Goal: Download file/media

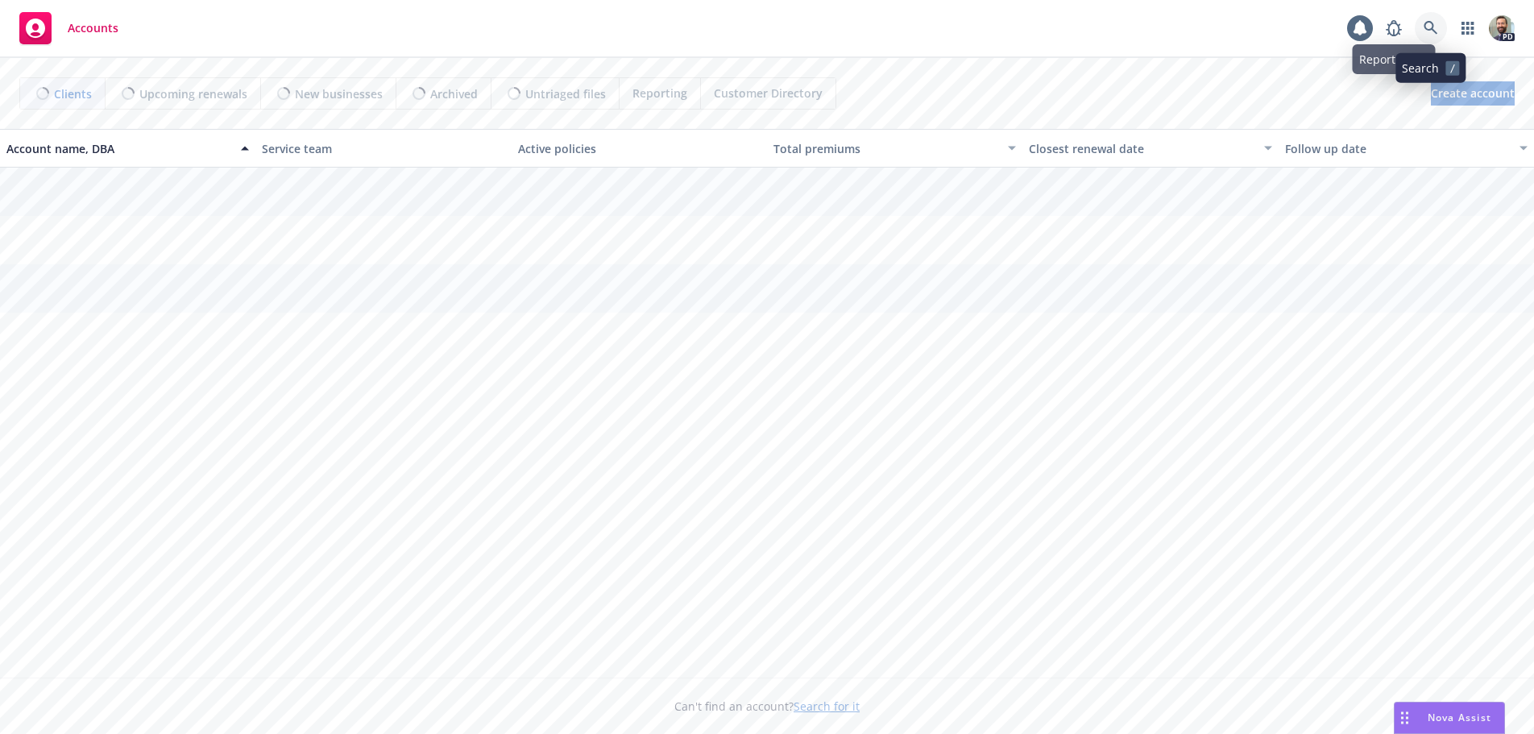
click at [1431, 20] on link at bounding box center [1431, 28] width 32 height 32
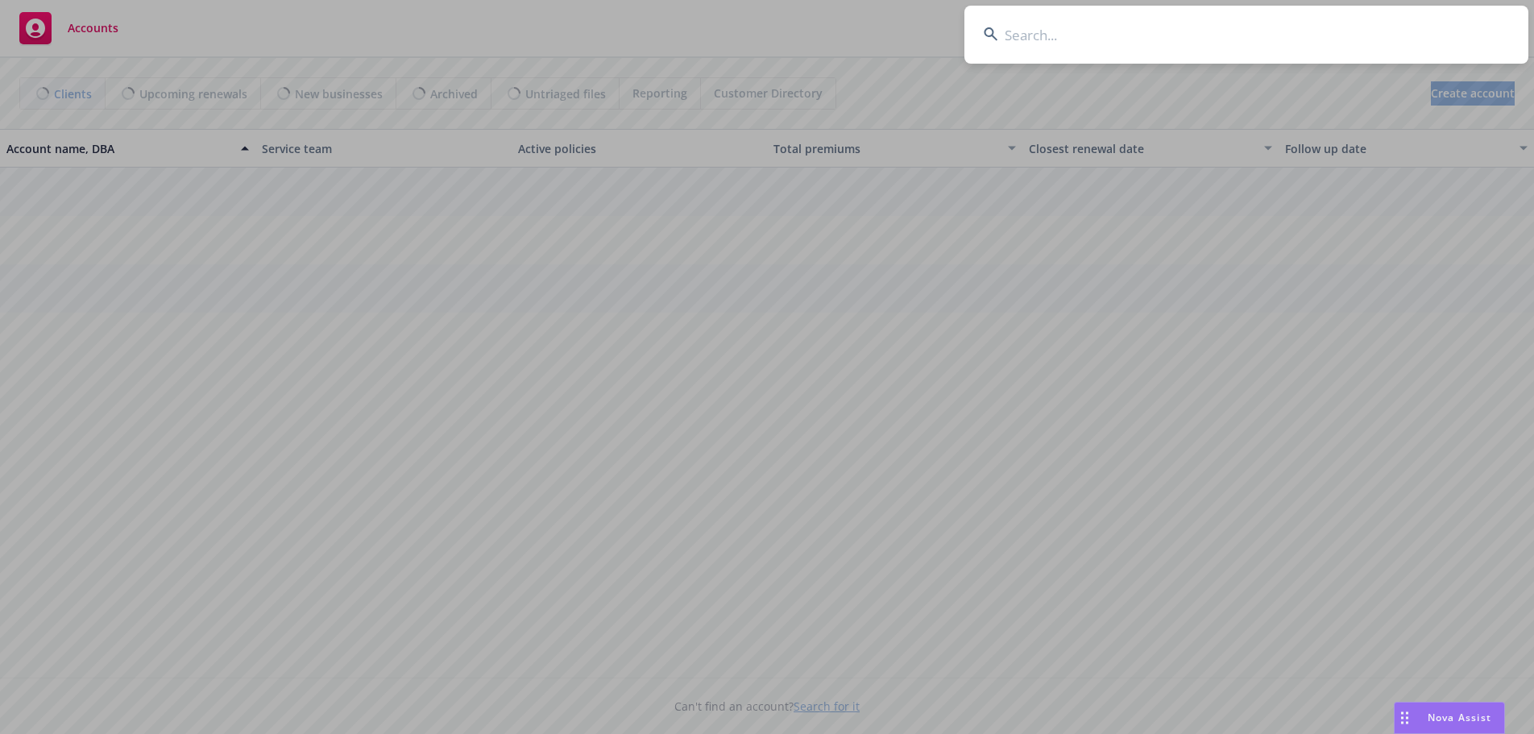
click at [1408, 32] on input at bounding box center [1246, 35] width 564 height 58
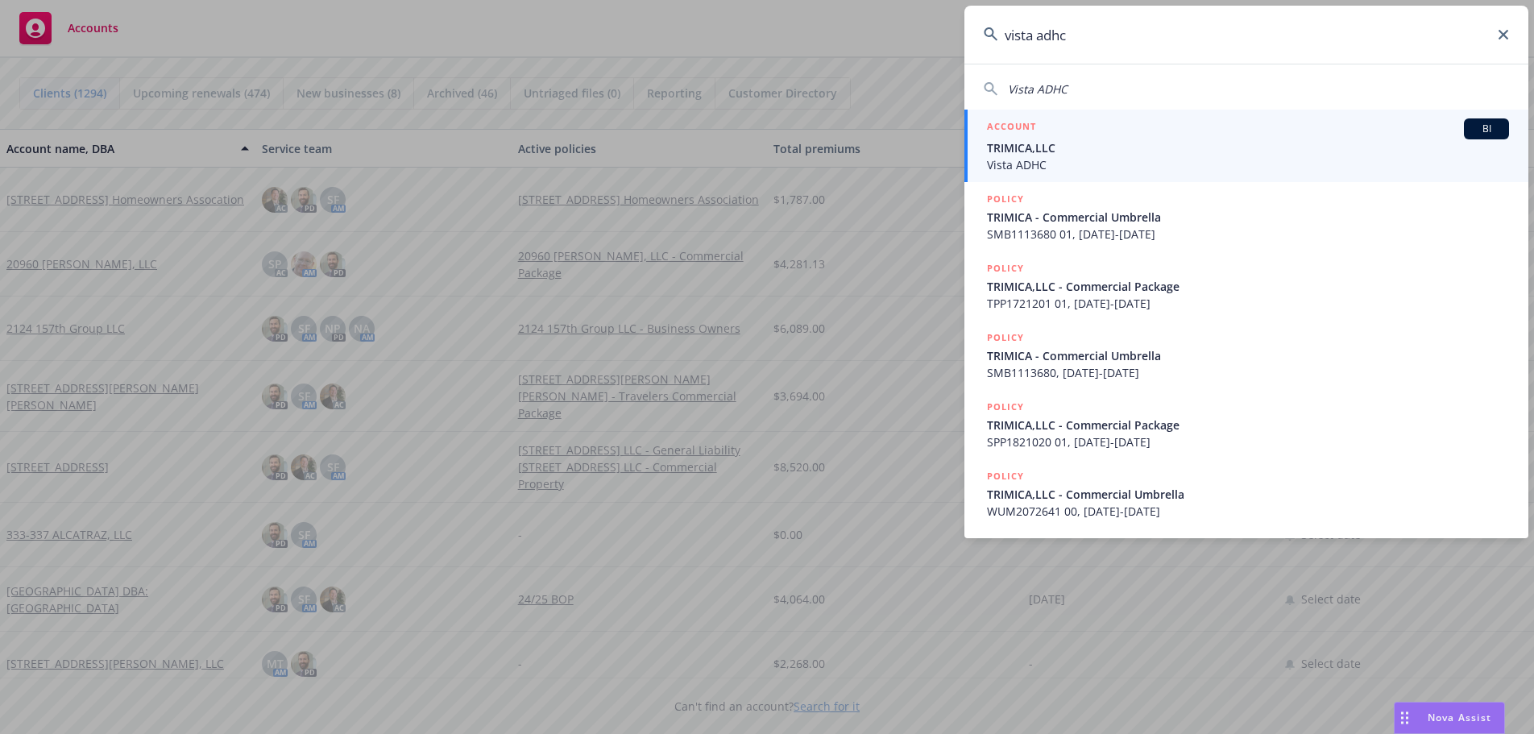
type input "vista adhc"
click at [1013, 156] on span "TRIMICA,LLC" at bounding box center [1248, 147] width 522 height 17
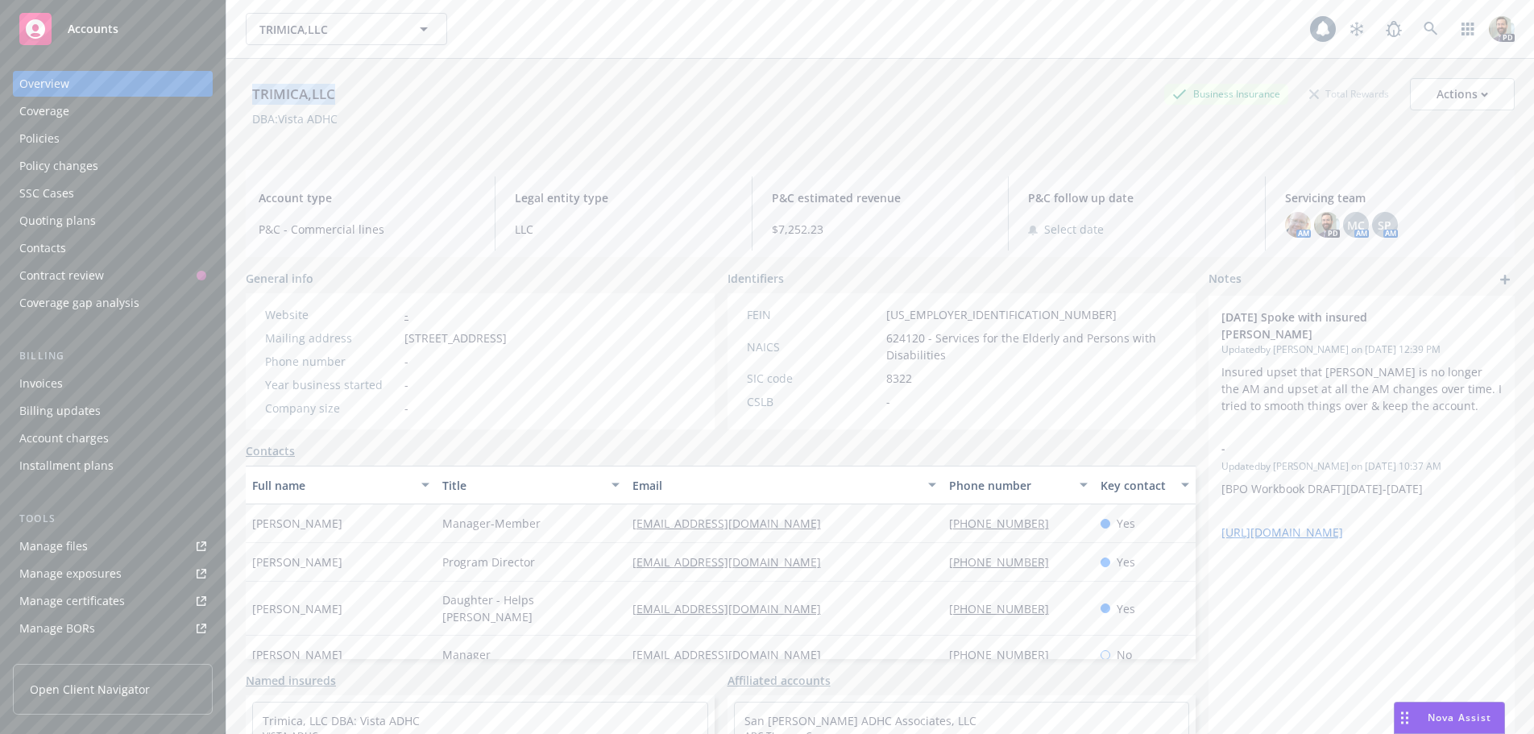
drag, startPoint x: 249, startPoint y: 90, endPoint x: 346, endPoint y: 92, distance: 96.7
click at [346, 92] on div "TRIMICA,LLC Business Insurance Total Rewards Actions" at bounding box center [880, 94] width 1269 height 32
copy div "TRIMICA,LLC"
drag, startPoint x: 253, startPoint y: 116, endPoint x: 346, endPoint y: 118, distance: 92.7
click at [344, 118] on span "DBA: Vista ADHC" at bounding box center [295, 118] width 98 height 17
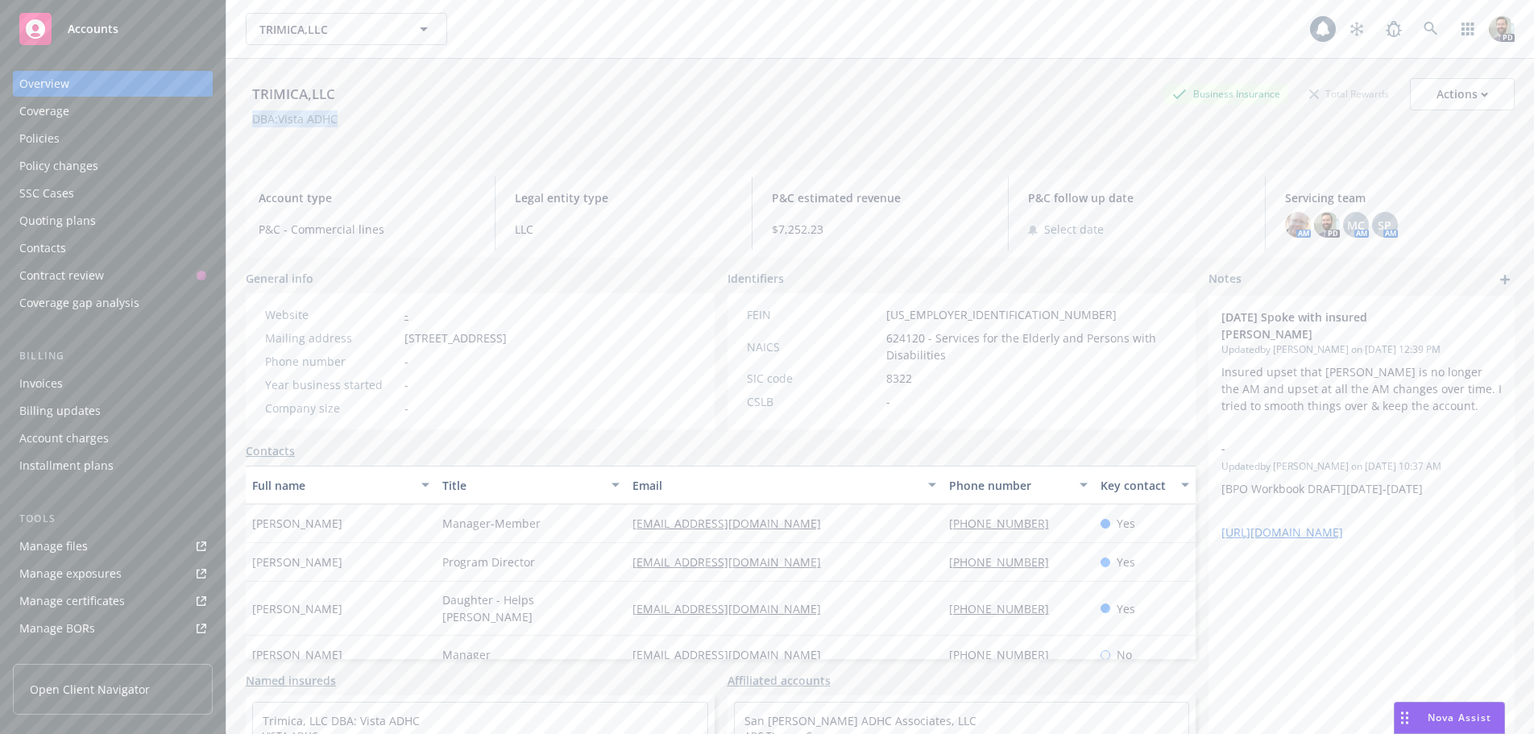
copy div "DBA: Vista ADHC"
click at [39, 135] on div "Policies" at bounding box center [39, 139] width 40 height 26
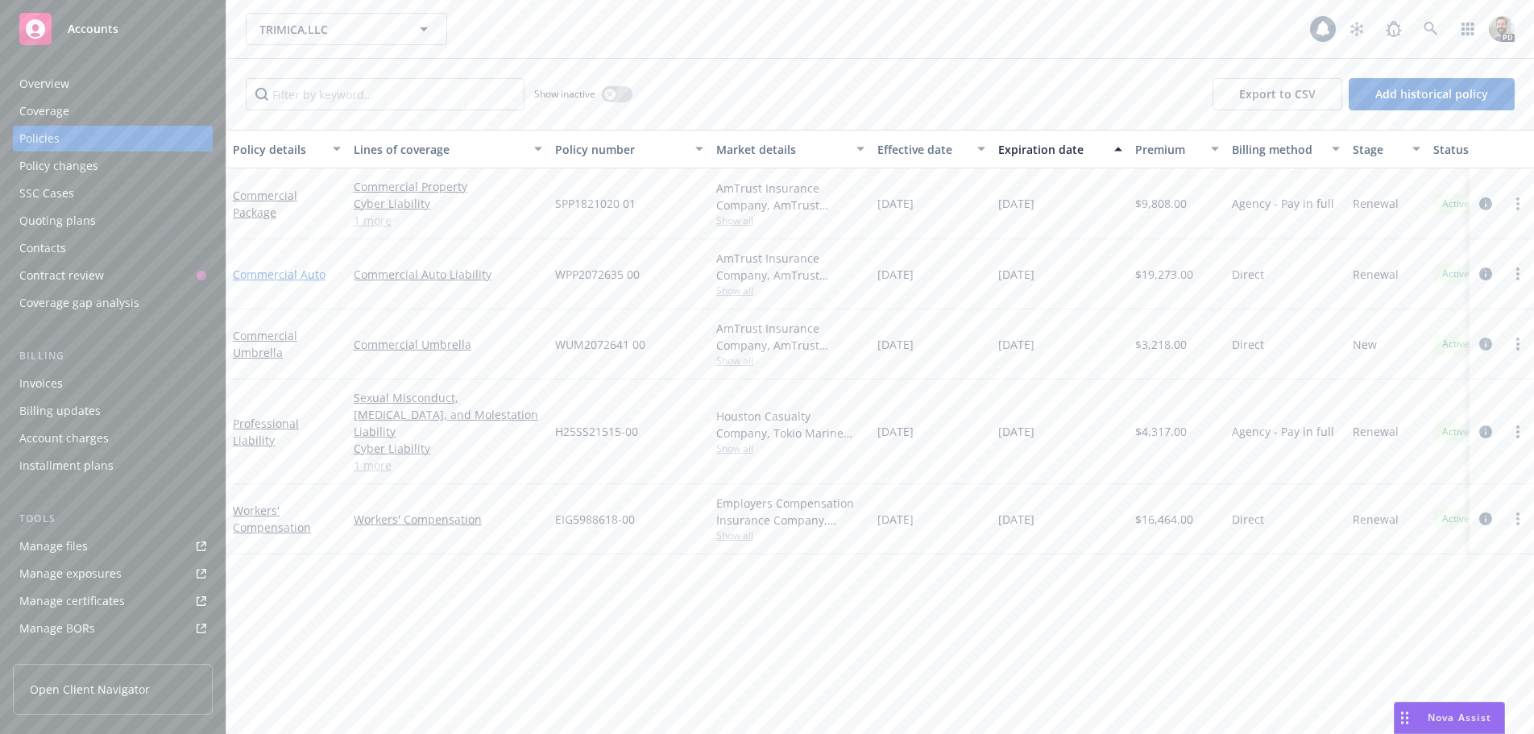
click at [264, 277] on link "Commercial Auto" at bounding box center [279, 274] width 93 height 15
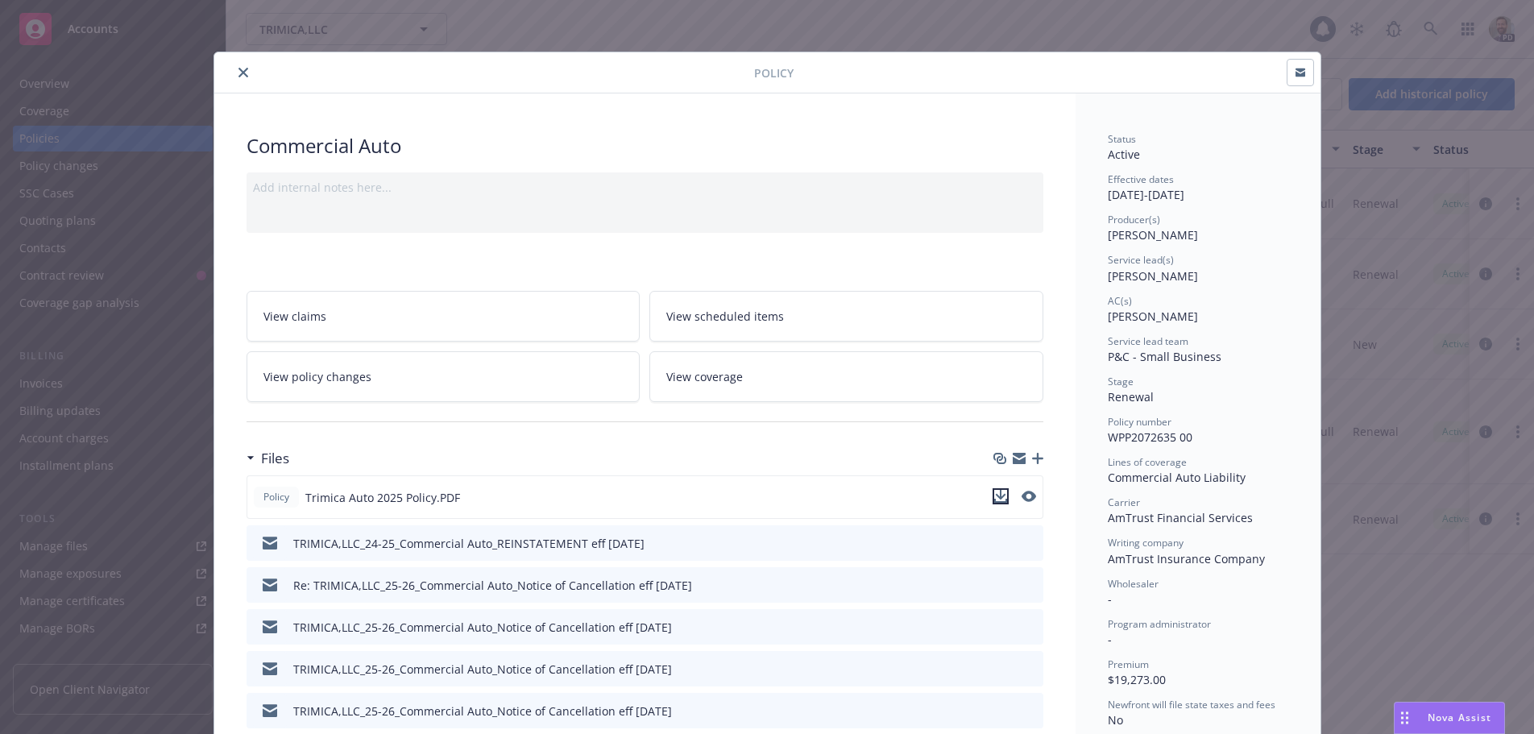
click at [995, 493] on icon "download file" at bounding box center [1000, 495] width 10 height 10
